Goal: Check status: Check status

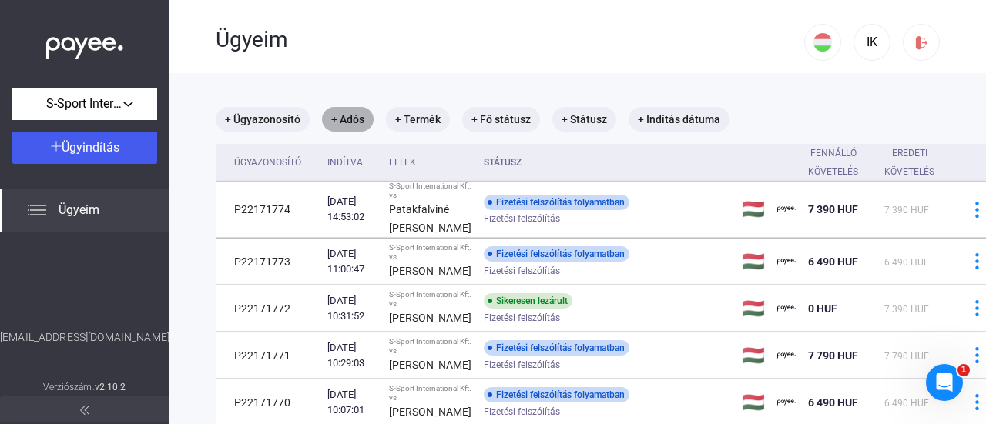
click at [339, 122] on mat-chip "+ Adós" at bounding box center [348, 119] width 52 height 25
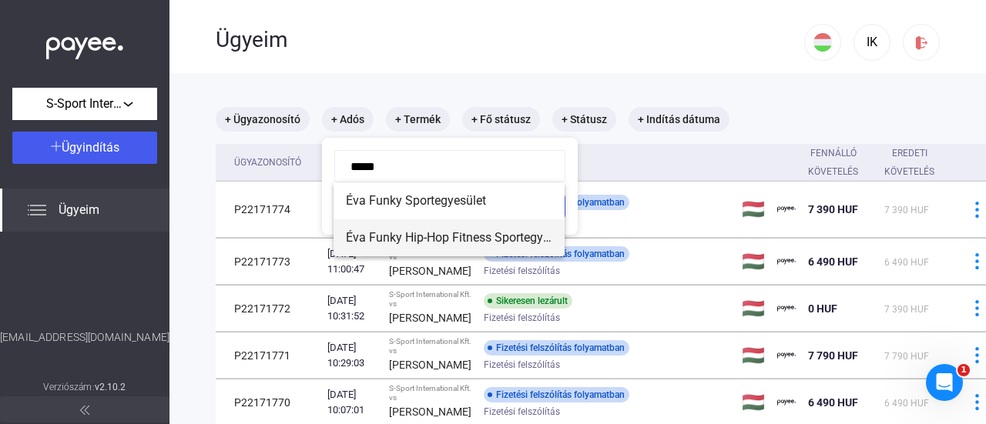
click at [442, 236] on span "Éva Funky Hip-Hop Fitness Sportegyesület" at bounding box center [449, 238] width 206 height 18
type input "**********"
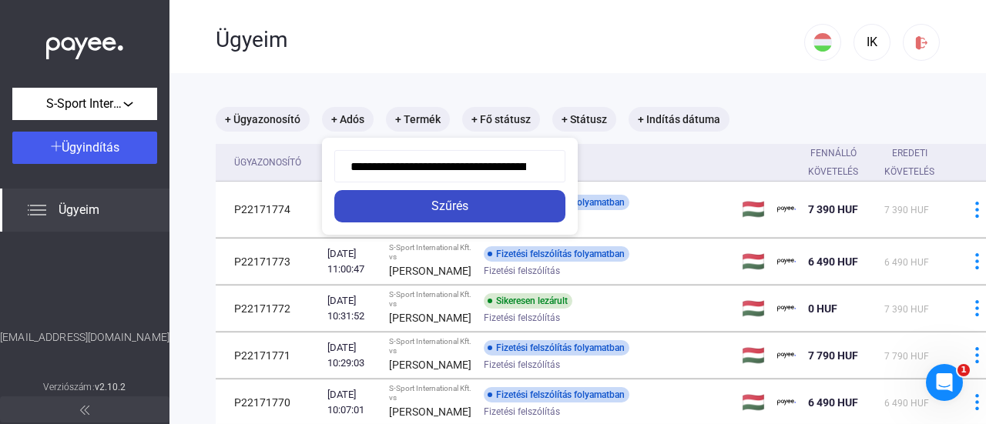
click at [448, 209] on div "Szűrés" at bounding box center [450, 206] width 222 height 18
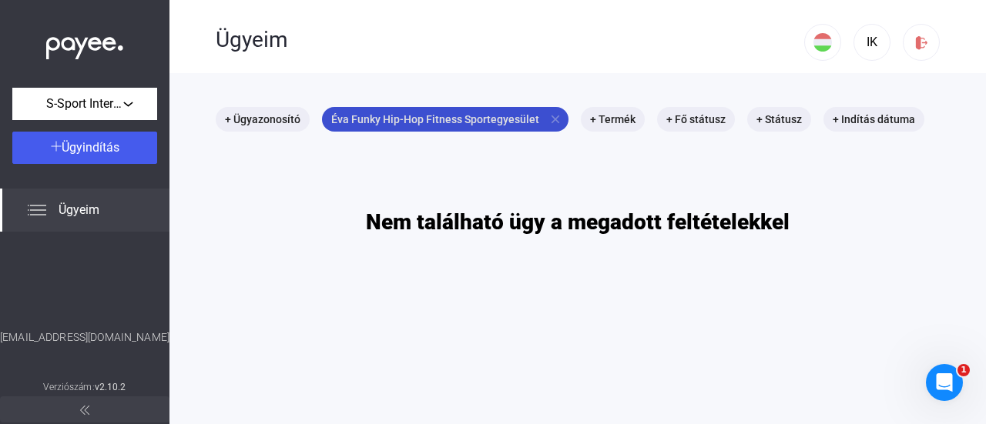
click at [549, 119] on mat-icon "close" at bounding box center [556, 119] width 14 height 14
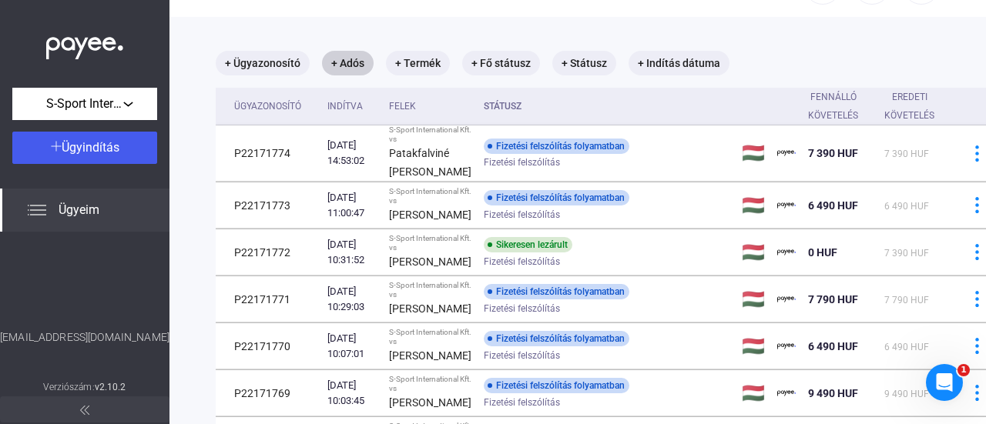
scroll to position [77, 0]
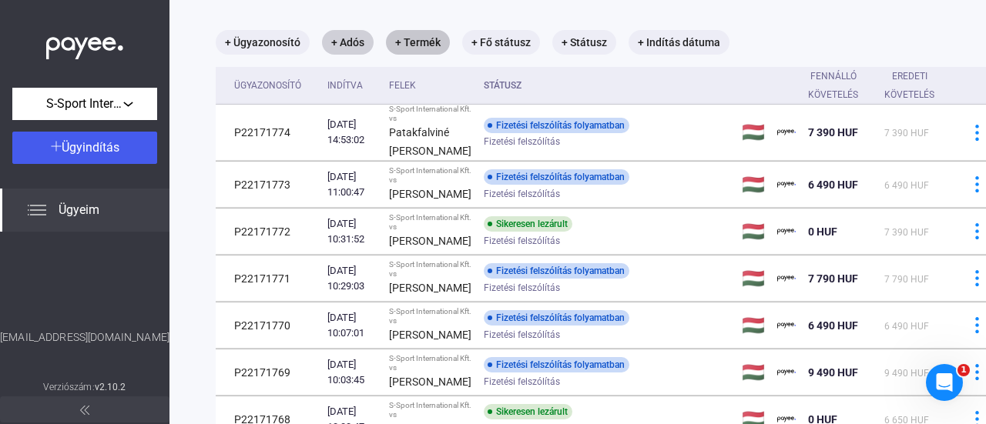
click at [420, 42] on mat-chip "+ Termék" at bounding box center [418, 42] width 64 height 25
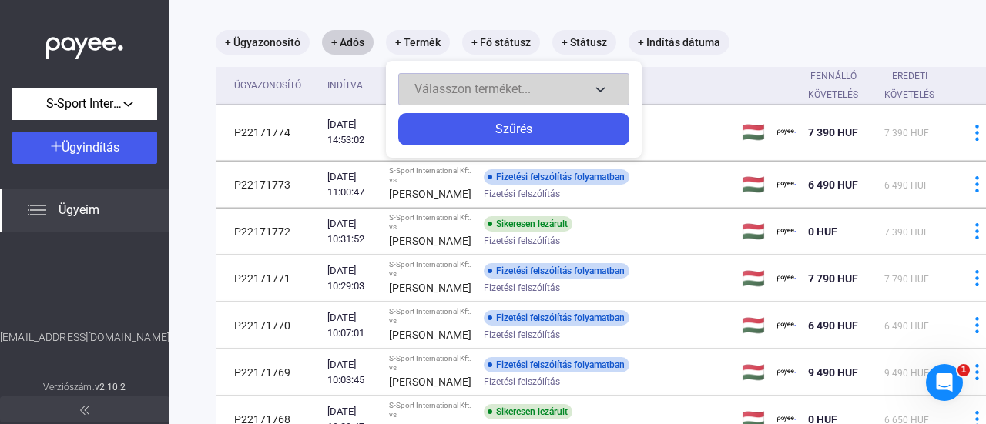
click at [439, 85] on span "Válasszon terméket..." at bounding box center [472, 89] width 116 height 15
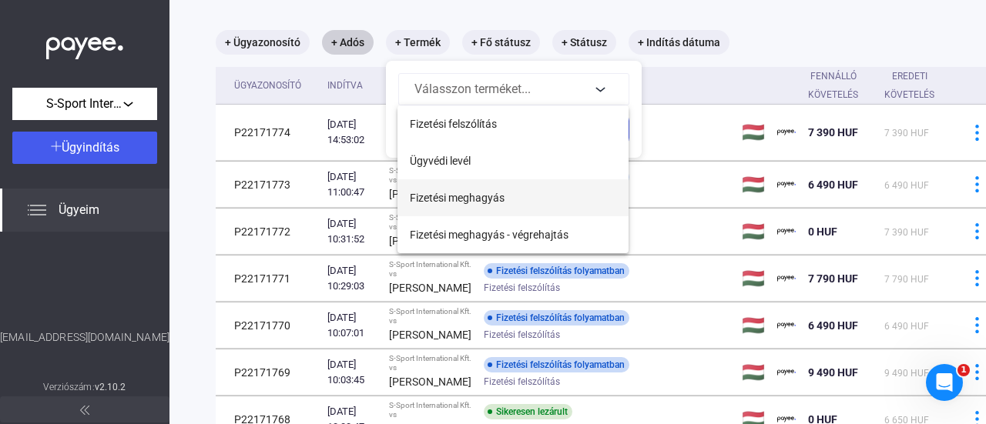
click at [496, 193] on span "Fizetési meghagyás" at bounding box center [457, 198] width 95 height 18
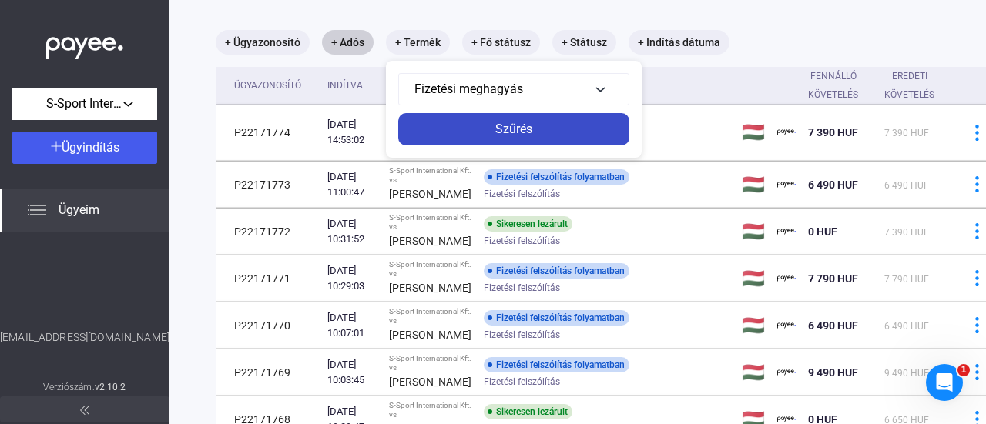
click at [502, 124] on div "Szűrés" at bounding box center [514, 129] width 222 height 18
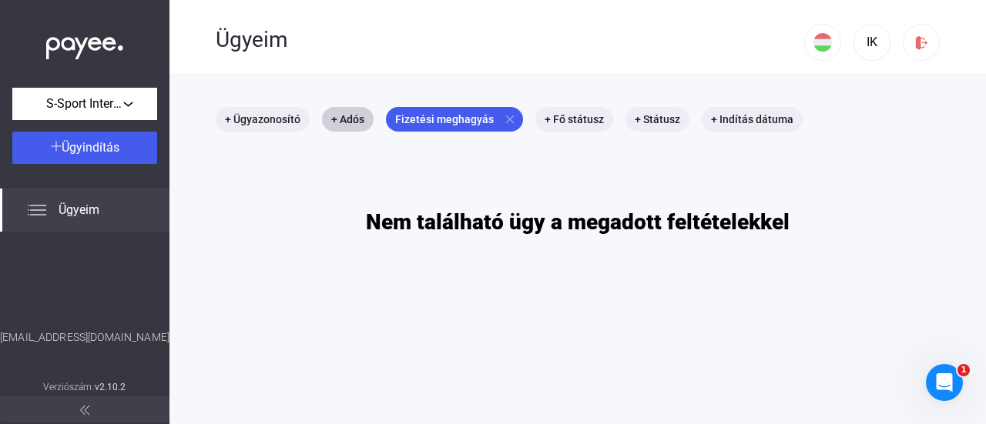
click at [99, 38] on img at bounding box center [84, 45] width 77 height 32
click at [79, 50] on img at bounding box center [84, 45] width 77 height 32
click at [99, 208] on span "Ügyeim" at bounding box center [79, 210] width 41 height 18
click at [98, 212] on span "Ügyeim" at bounding box center [79, 210] width 41 height 18
drag, startPoint x: 92, startPoint y: 22, endPoint x: 75, endPoint y: 65, distance: 45.6
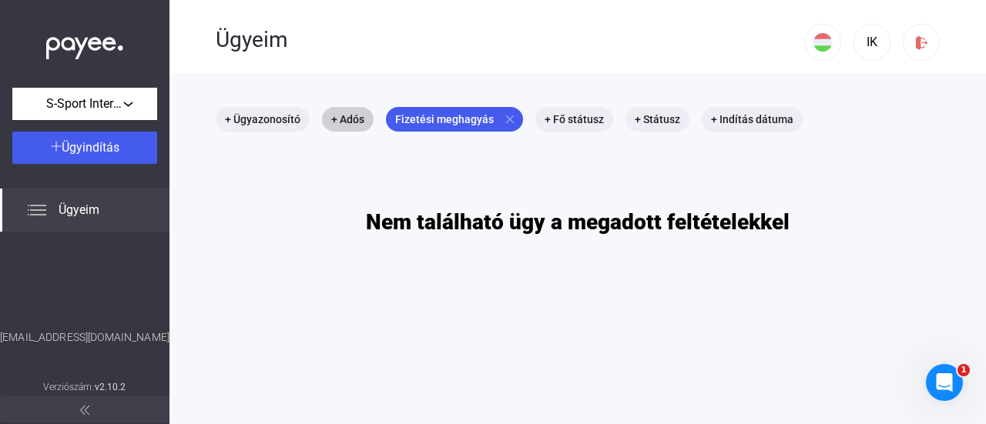
click at [89, 39] on div at bounding box center [84, 44] width 169 height 88
click at [72, 57] on img at bounding box center [84, 45] width 77 height 32
click at [505, 118] on mat-icon "close" at bounding box center [510, 119] width 14 height 14
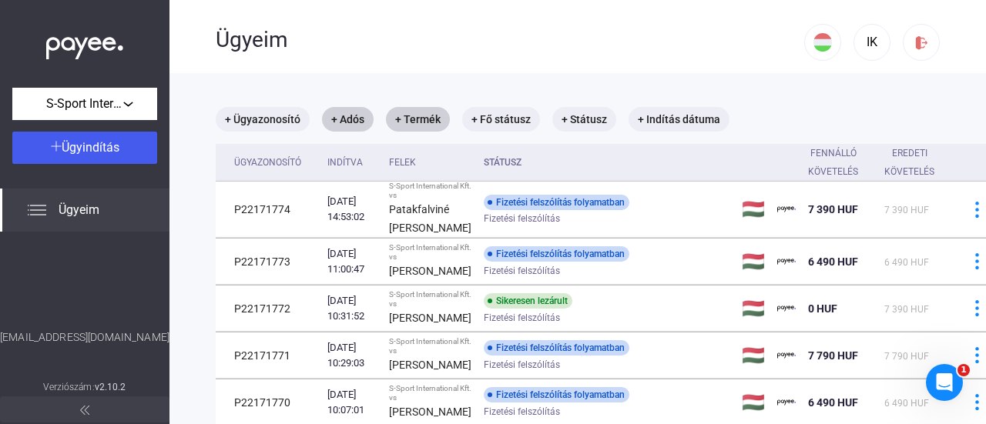
click at [46, 210] on div "Ügyeim" at bounding box center [84, 210] width 169 height 43
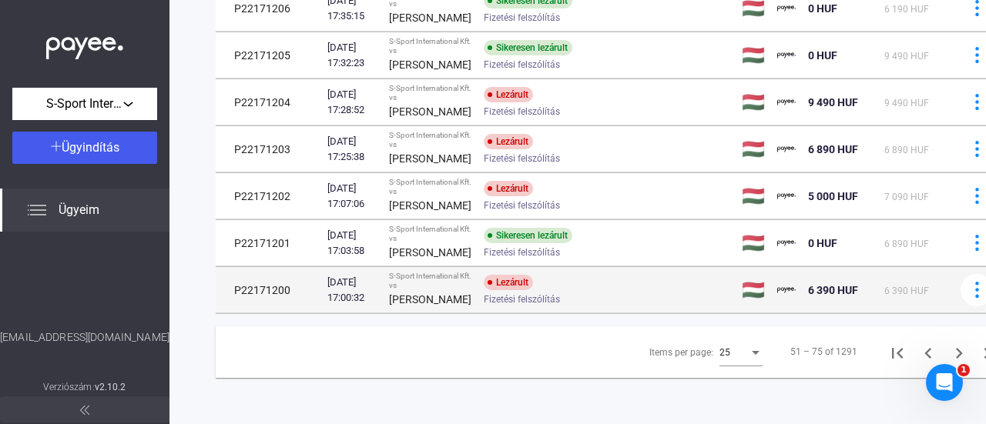
scroll to position [1467, 0]
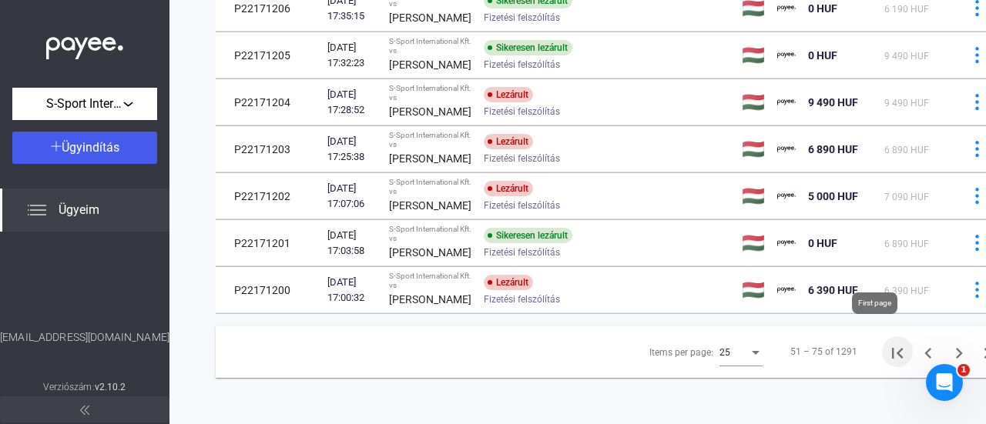
click at [892, 348] on icon "First page" at bounding box center [897, 353] width 11 height 11
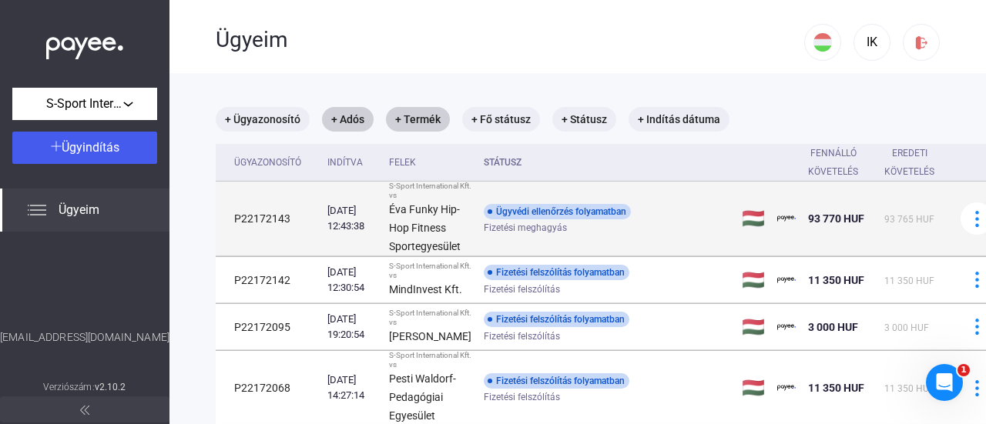
click at [576, 211] on div "Ügyvédi ellenőrzés folyamatban" at bounding box center [557, 211] width 147 height 15
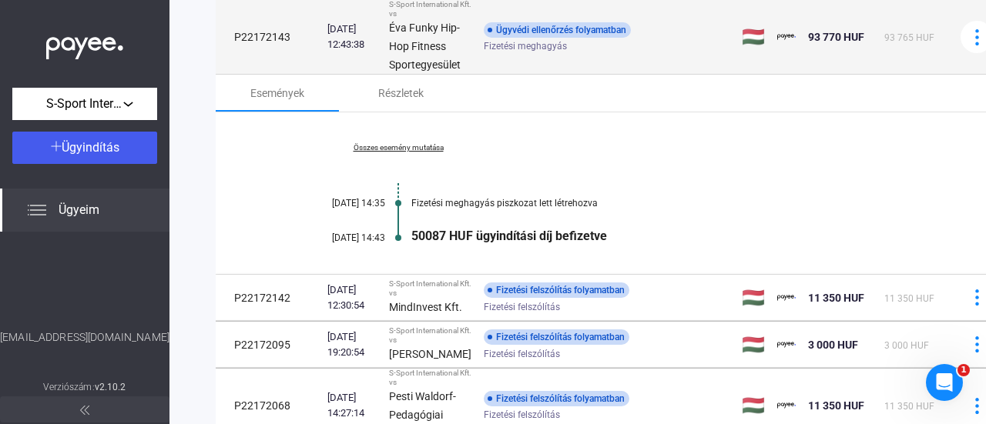
scroll to position [231, 0]
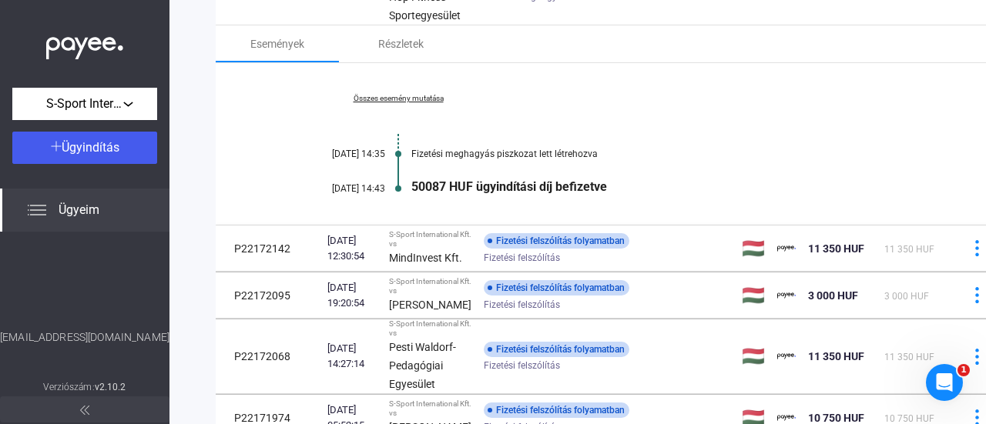
click at [375, 99] on link "Összes esemény mutatása" at bounding box center [398, 98] width 211 height 9
click at [375, 99] on link "Kevesebb esemény mutatása" at bounding box center [398, 98] width 211 height 9
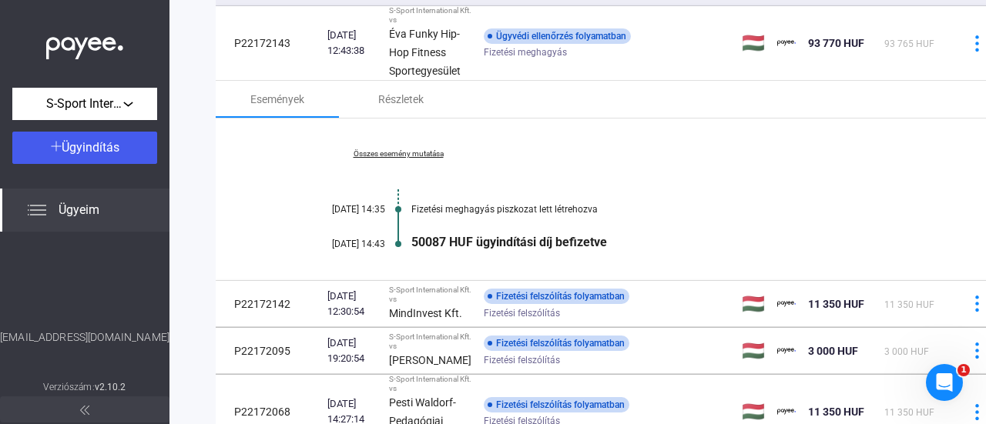
scroll to position [154, 0]
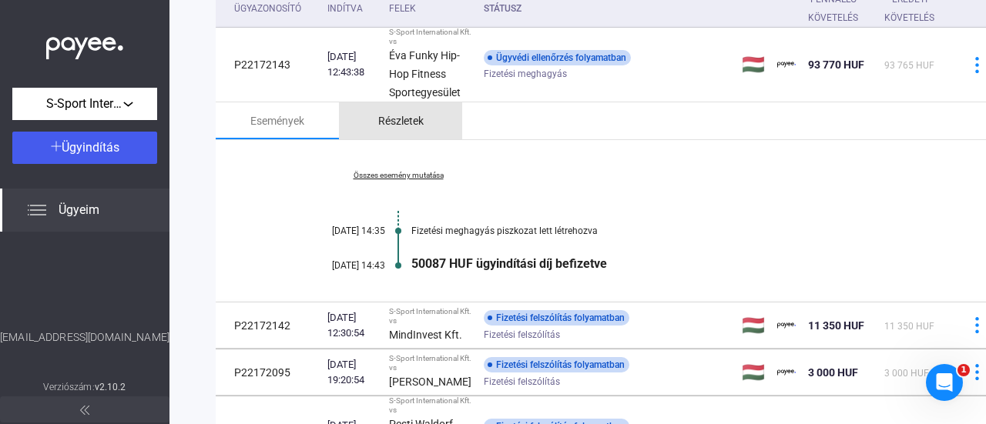
click at [402, 124] on div "Részletek" at bounding box center [400, 121] width 45 height 18
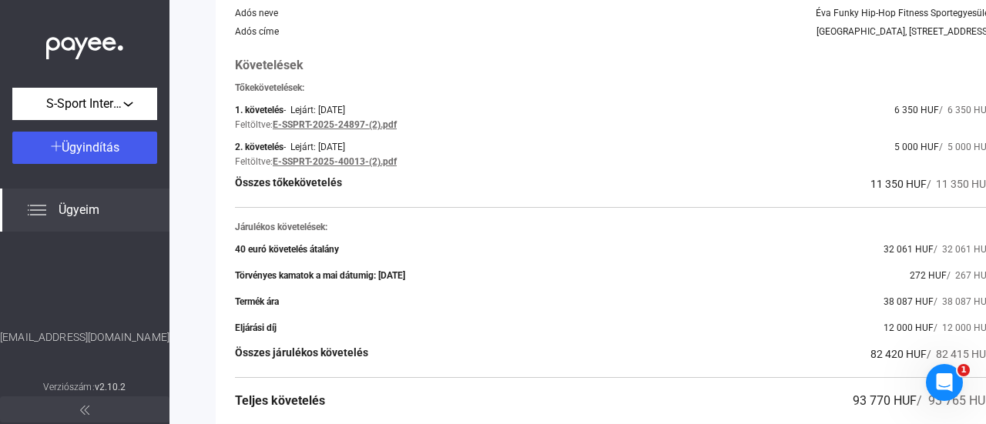
scroll to position [462, 0]
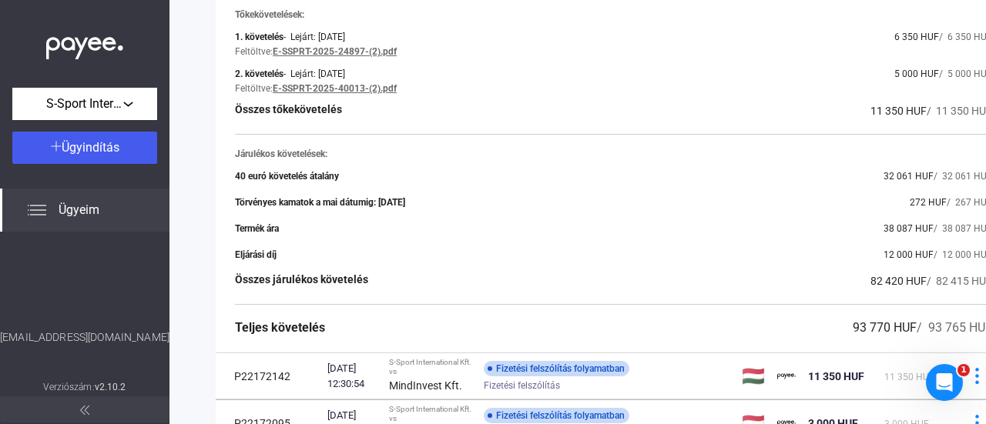
click at [296, 176] on div "40 euró követelés átalány" at bounding box center [287, 176] width 104 height 11
click at [405, 203] on div "Törvényes kamatok a mai dátumig: [DATE]" at bounding box center [320, 202] width 170 height 11
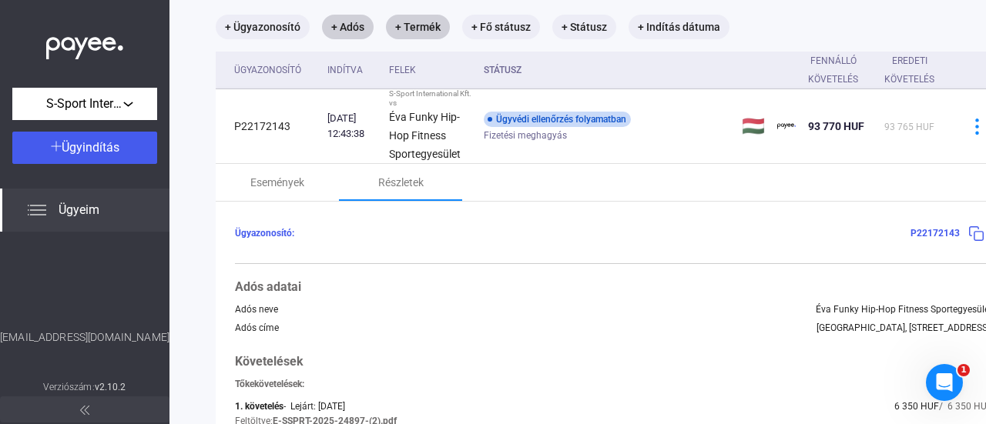
scroll to position [0, 0]
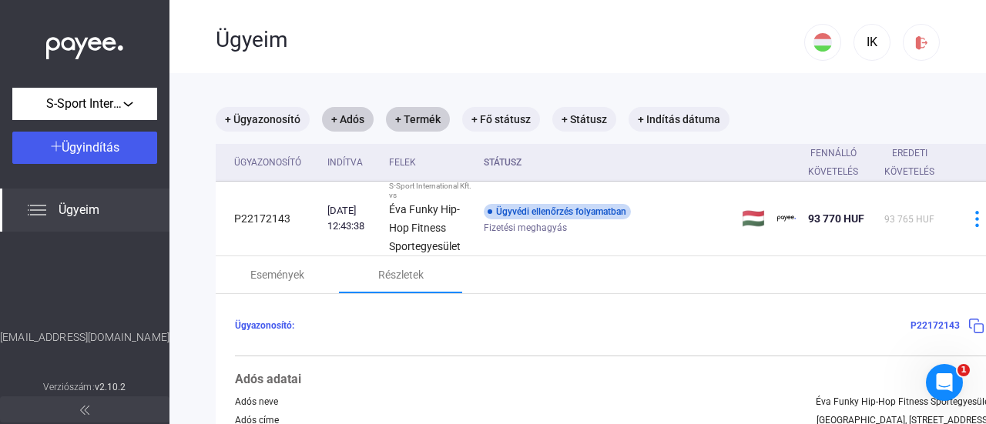
click at [478, 225] on td "Ügyvédi ellenőrzés folyamatban Fizetési meghagyás" at bounding box center [607, 219] width 258 height 75
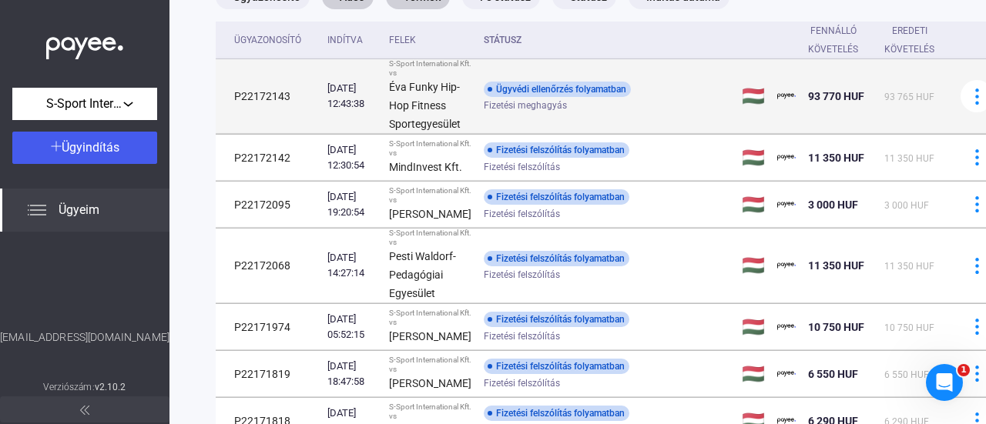
scroll to position [154, 0]
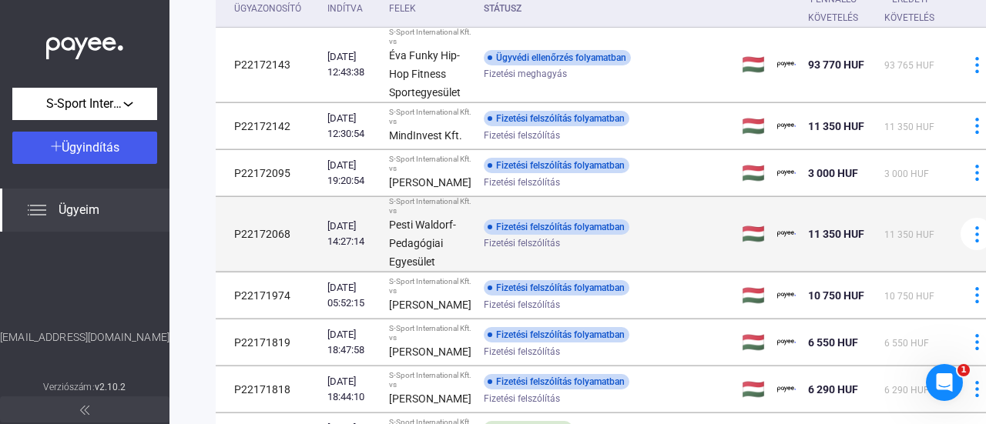
click at [647, 230] on div "Fizetési felszólítás folyamatban Fizetési felszólítás" at bounding box center [607, 235] width 246 height 30
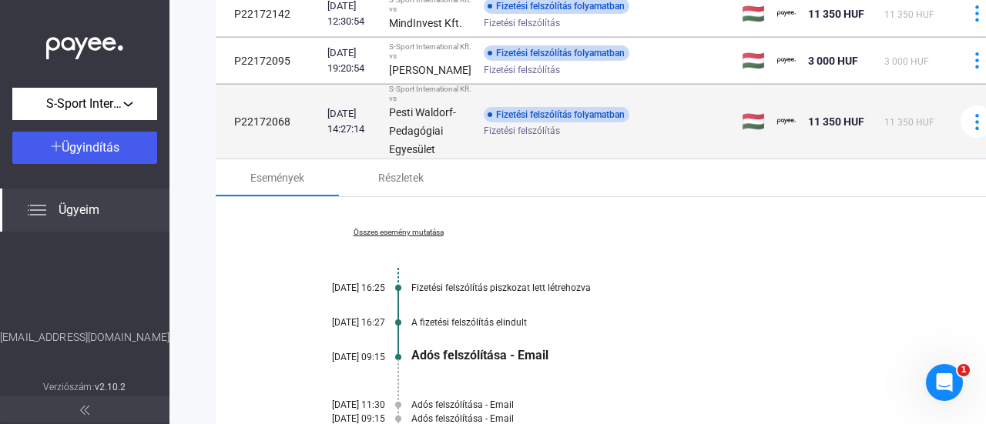
scroll to position [231, 0]
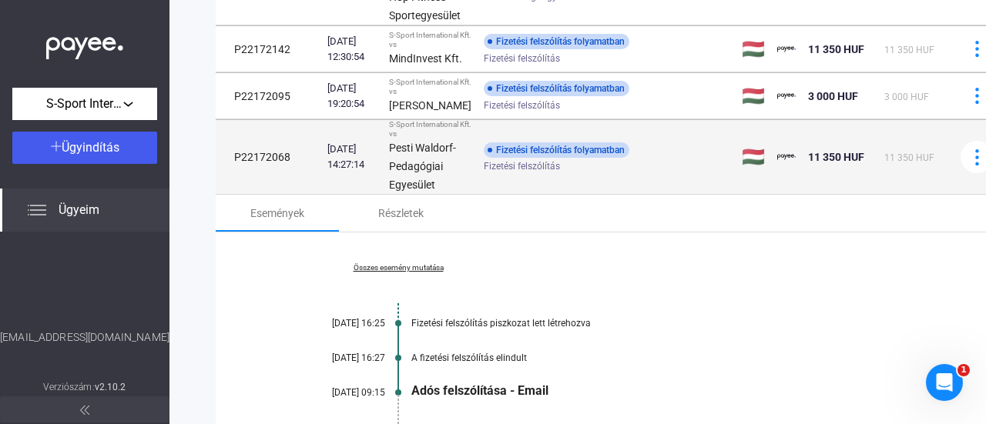
click at [622, 173] on div "Fizetési felszólítás" at bounding box center [607, 167] width 246 height 12
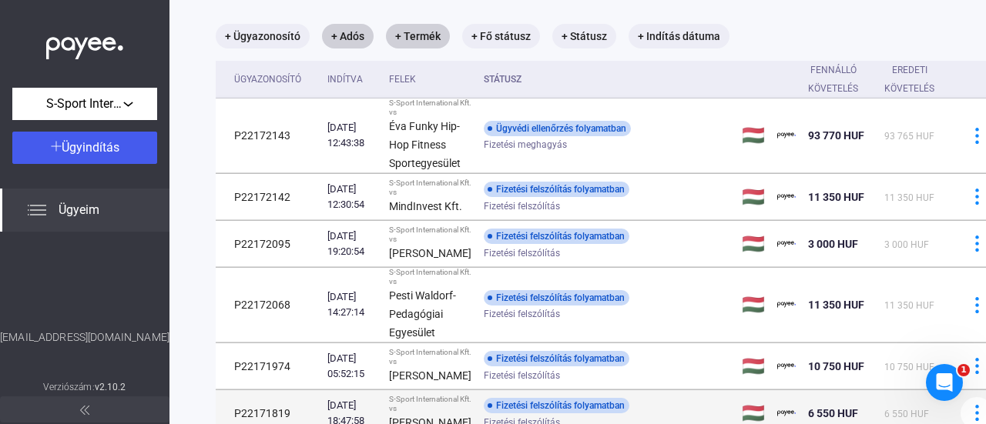
scroll to position [0, 0]
